Goal: Information Seeking & Learning: Learn about a topic

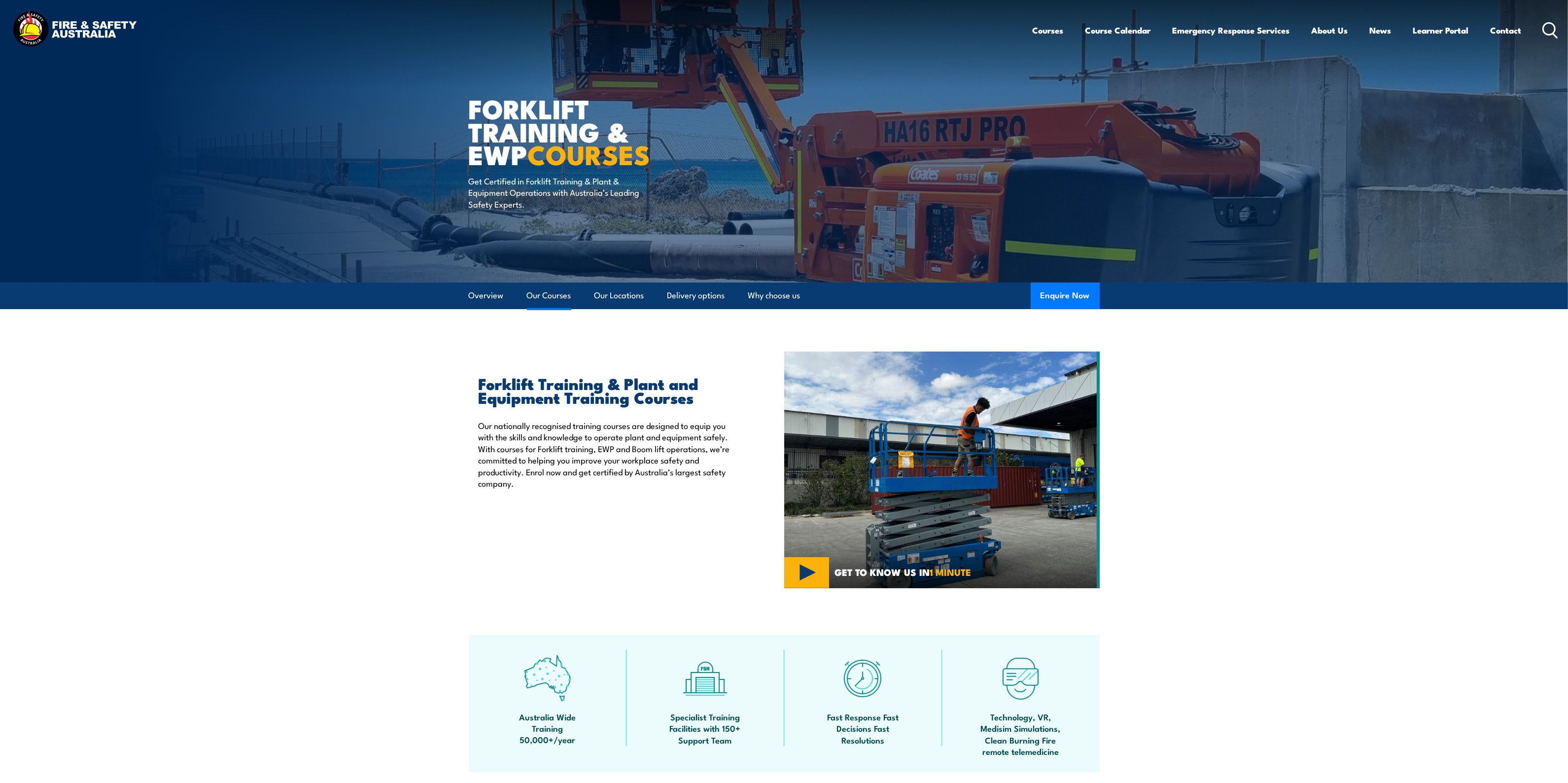
click at [560, 294] on link "Our Courses" at bounding box center [550, 296] width 45 height 26
click at [1548, 32] on icon at bounding box center [1550, 30] width 16 height 16
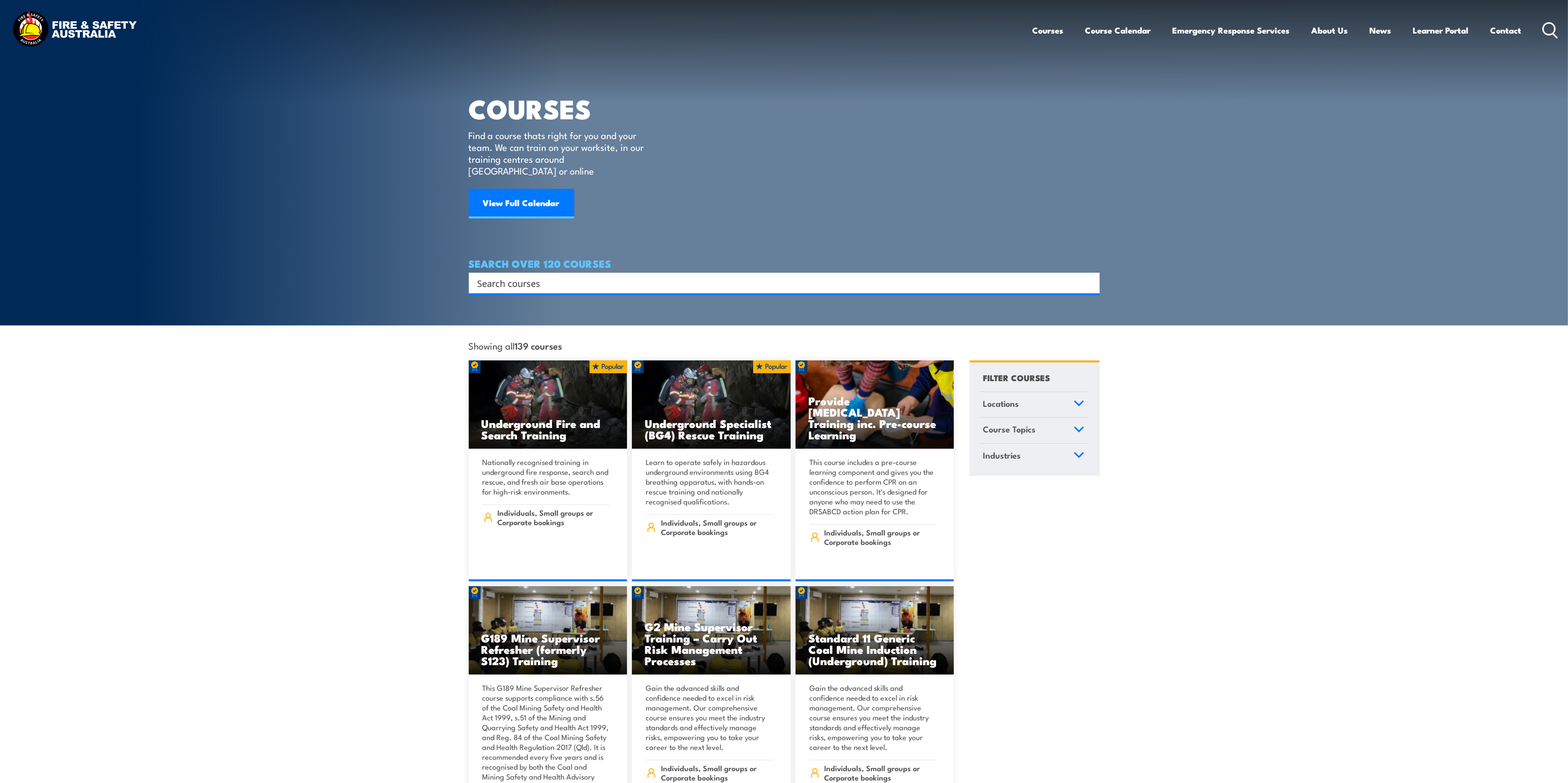
click at [546, 275] on input "Search input" at bounding box center [778, 283] width 601 height 15
type input "provide first aid"
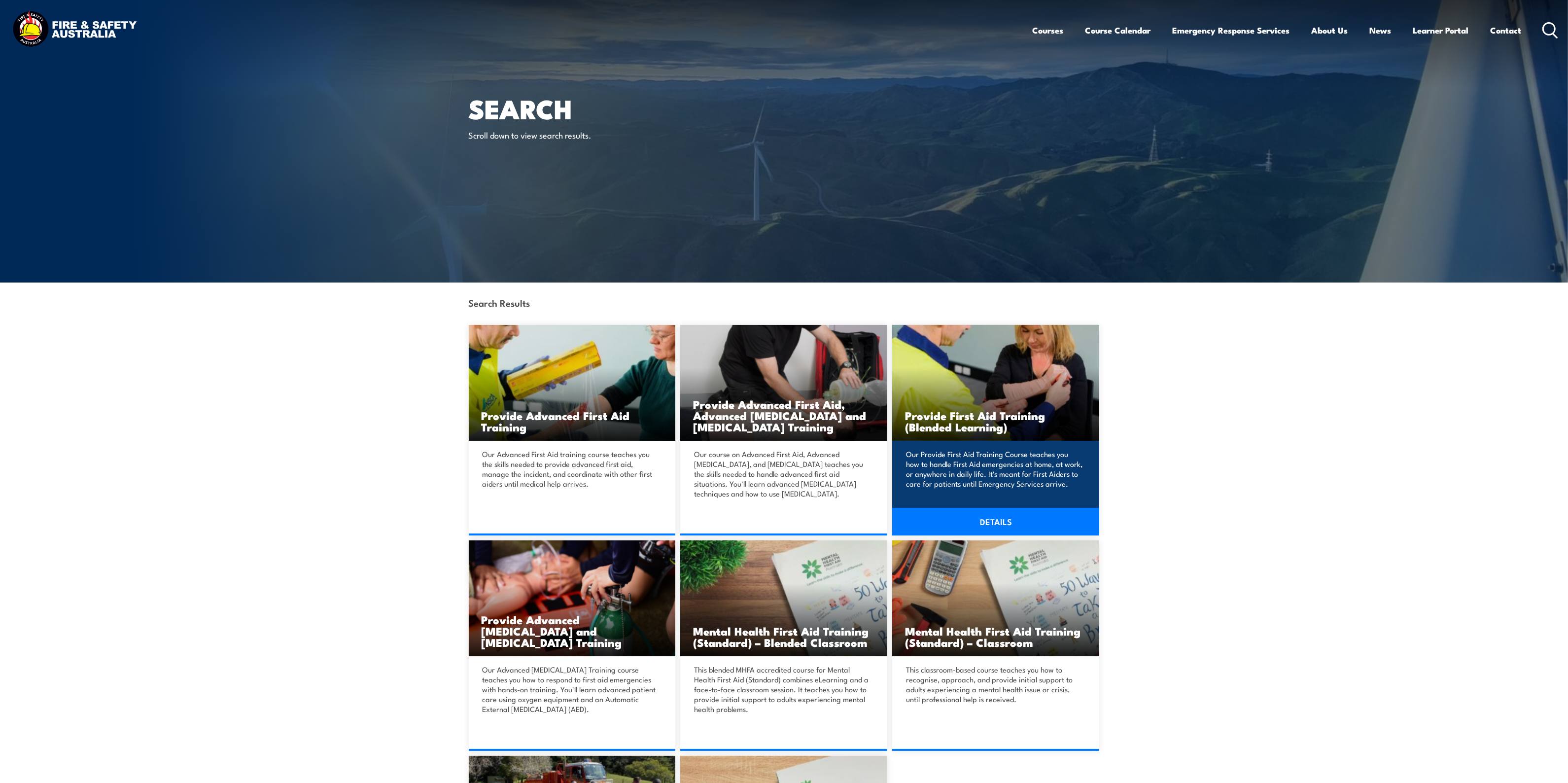
click at [1016, 452] on p "Our Provide First Aid Training Course teaches you how to handle First Aid emerg…" at bounding box center [994, 469] width 177 height 39
click at [989, 523] on link "DETAILS" at bounding box center [995, 522] width 207 height 28
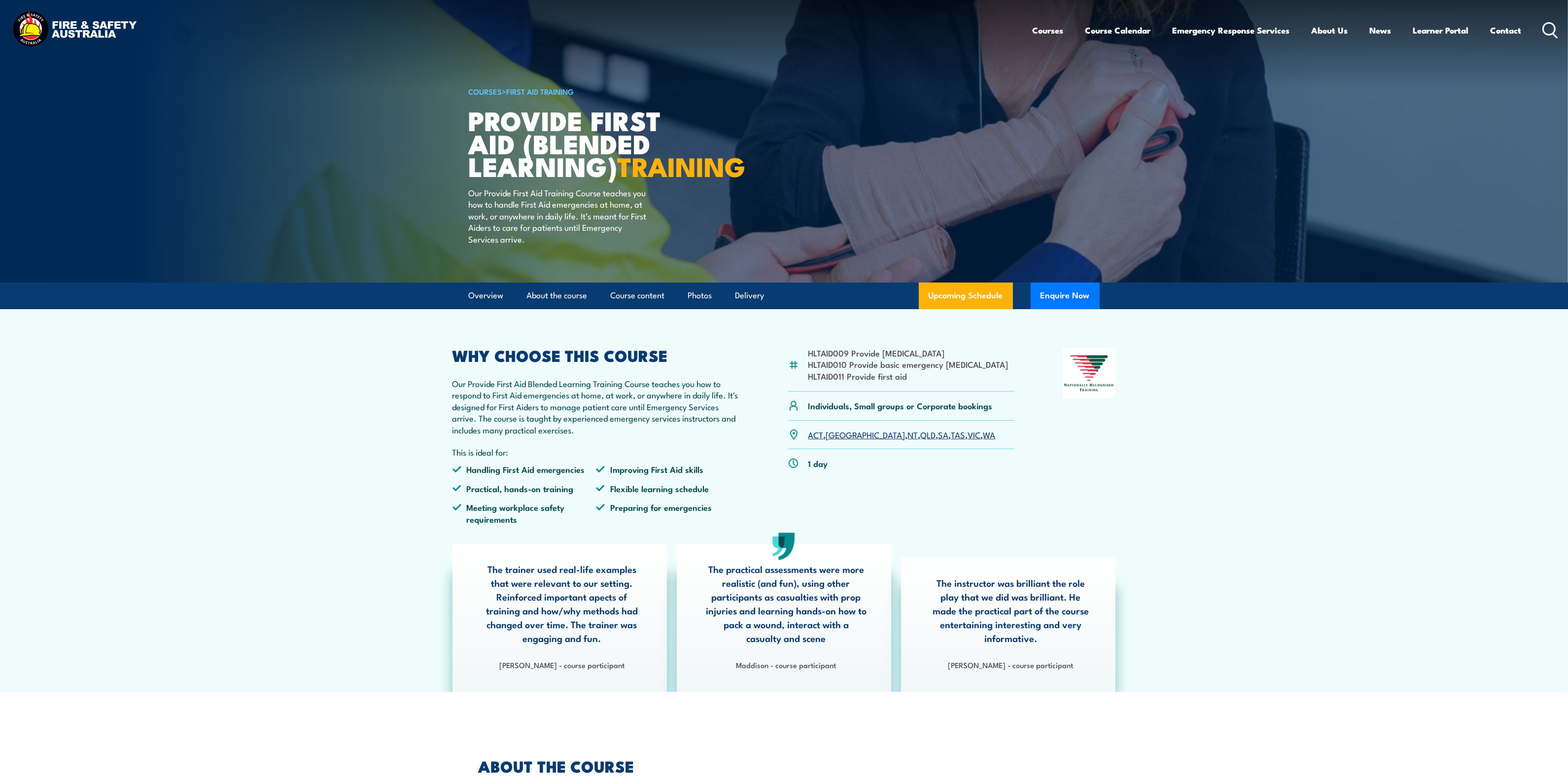
click at [983, 440] on link "WA" at bounding box center [989, 434] width 12 height 12
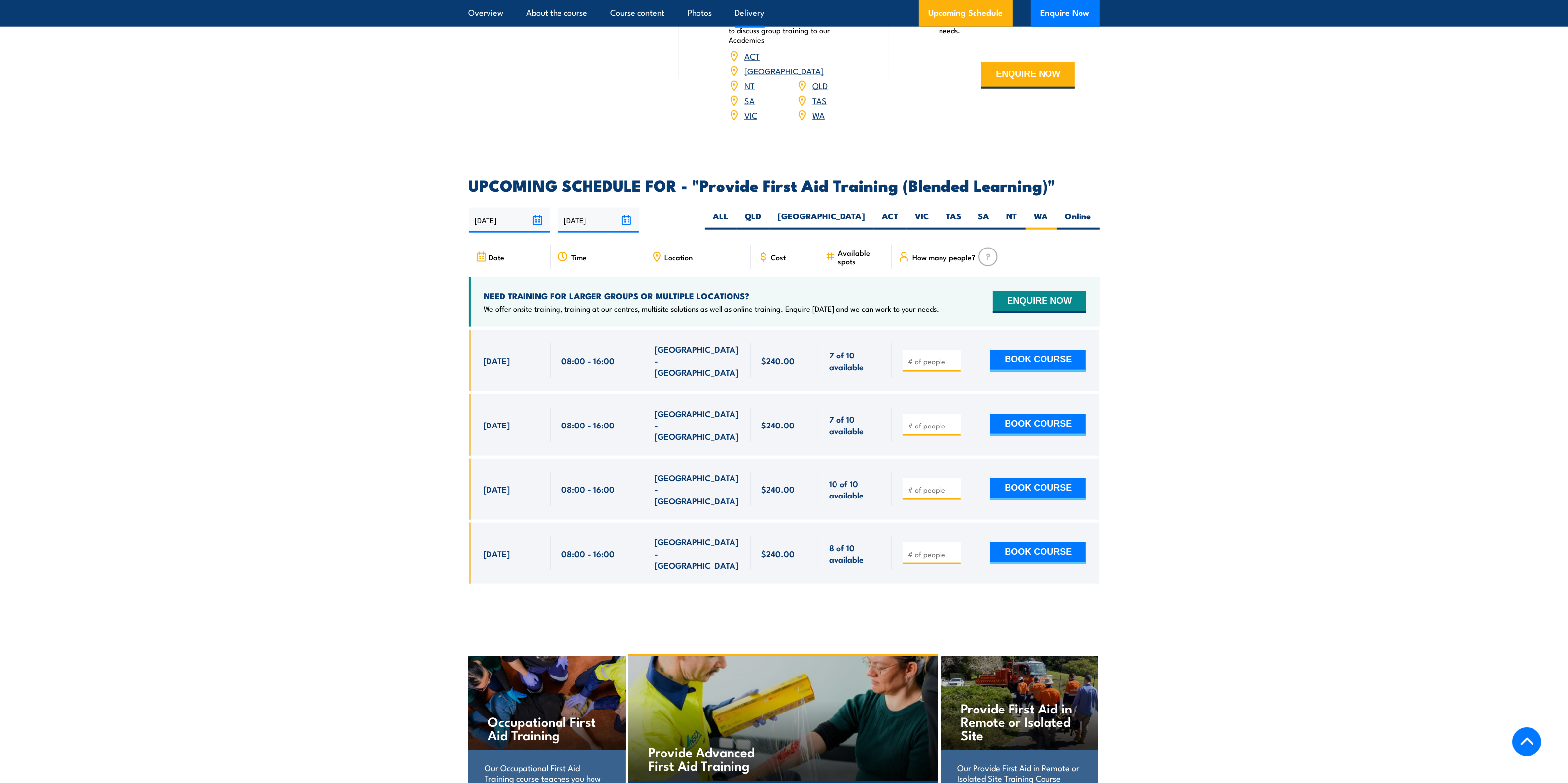
scroll to position [1399, 0]
